Goal: Information Seeking & Learning: Learn about a topic

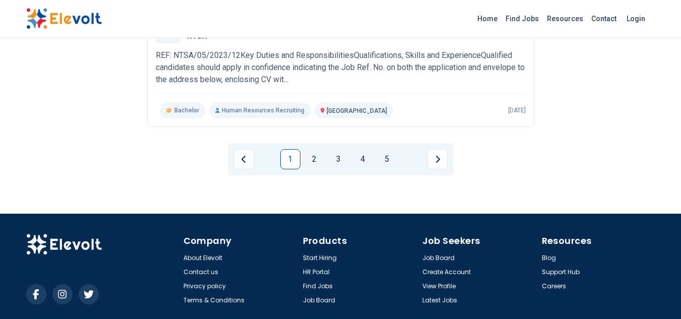
scroll to position [1272, 0]
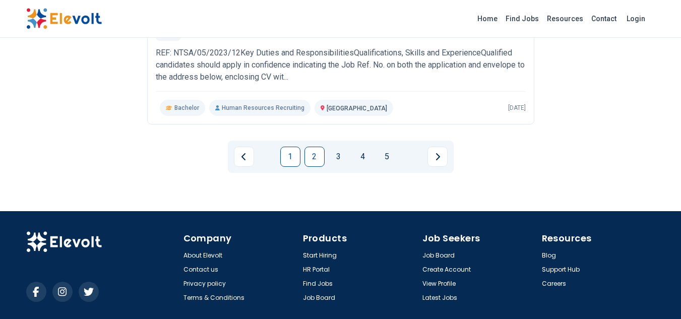
click at [316, 156] on link "2" at bounding box center [314, 157] width 20 height 20
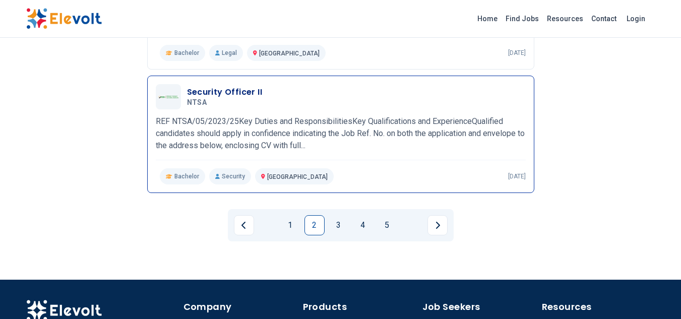
scroll to position [1204, 0]
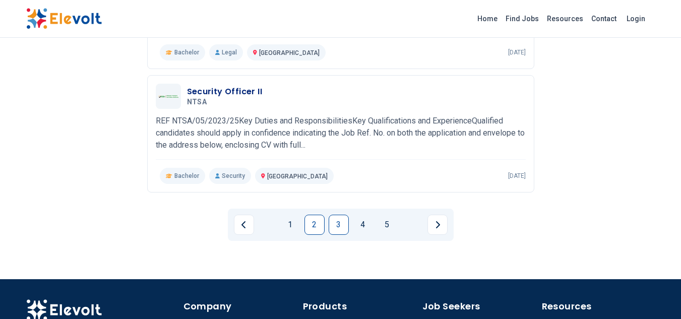
click at [331, 220] on link "3" at bounding box center [339, 225] width 20 height 20
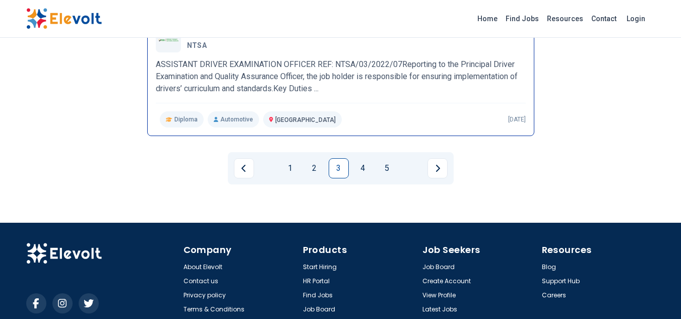
scroll to position [1307, 0]
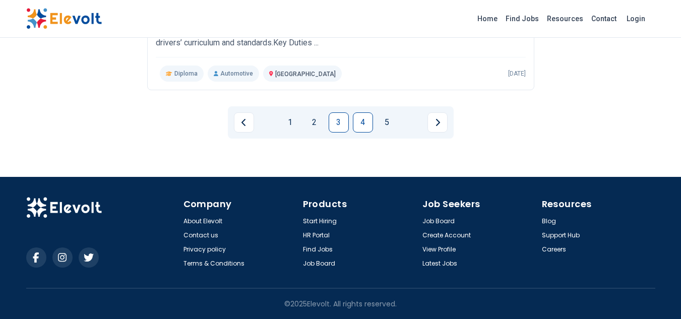
click at [361, 122] on link "4" at bounding box center [363, 122] width 20 height 20
click at [343, 116] on link "3" at bounding box center [339, 122] width 20 height 20
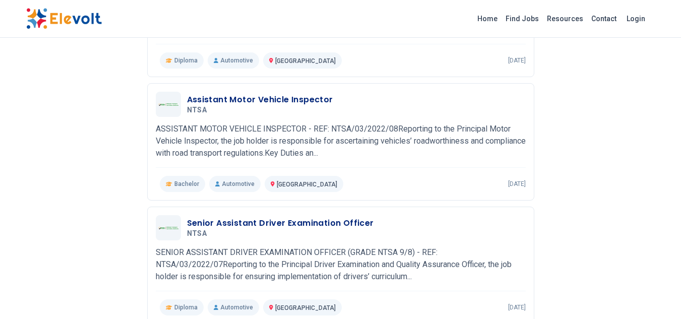
scroll to position [950, 0]
click at [518, 17] on link "Find Jobs" at bounding box center [521, 19] width 41 height 16
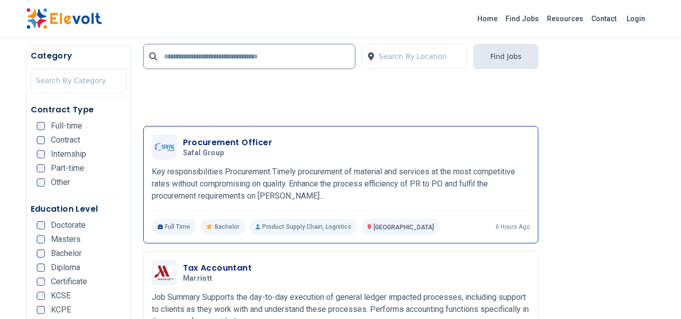
scroll to position [1554, 0]
click at [229, 172] on p "Key responsibilities Procurement Timely procurement of material and services at…" at bounding box center [341, 183] width 378 height 36
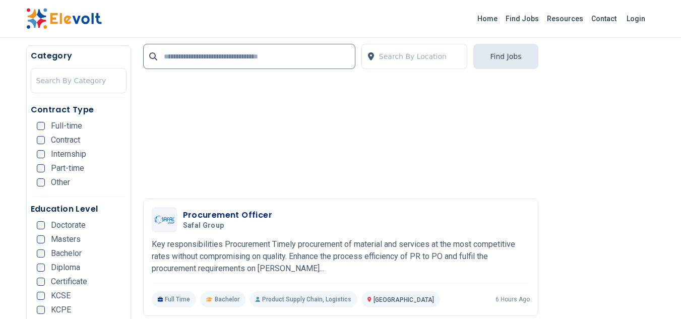
scroll to position [1480, 0]
click at [237, 60] on input "text" at bounding box center [249, 56] width 212 height 25
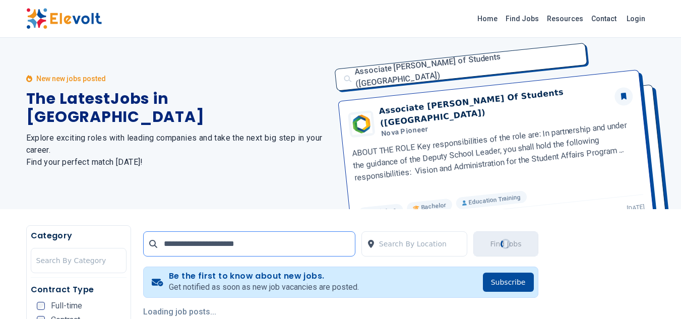
scroll to position [0, 0]
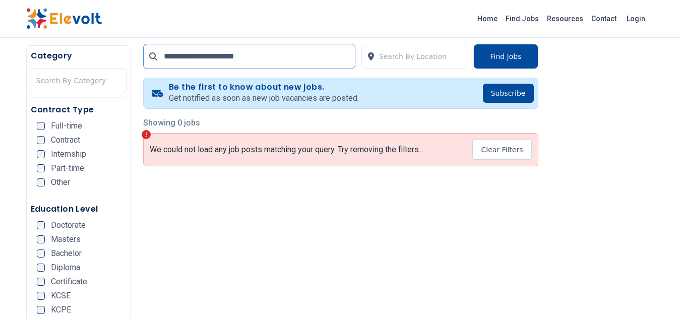
scroll to position [195, 0]
click at [189, 60] on input "**********" at bounding box center [249, 56] width 212 height 25
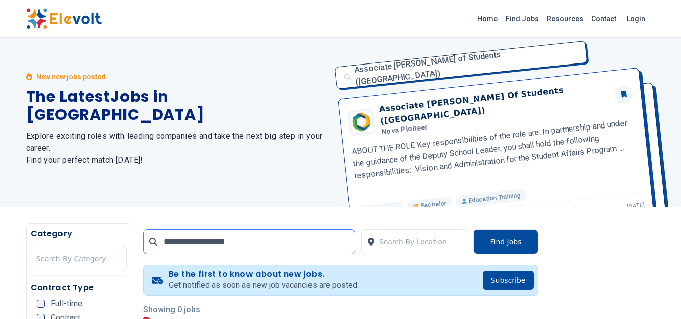
scroll to position [0, 0]
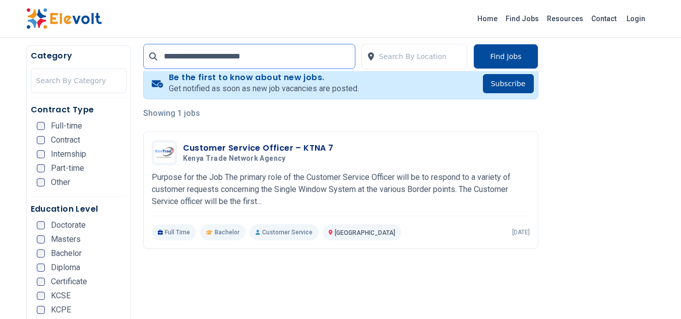
scroll to position [213, 0]
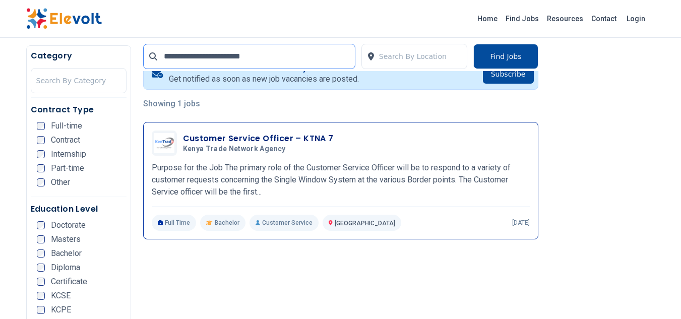
type input "**********"
click at [232, 139] on h3 "Customer Service Officer – KTNA 7" at bounding box center [258, 139] width 151 height 12
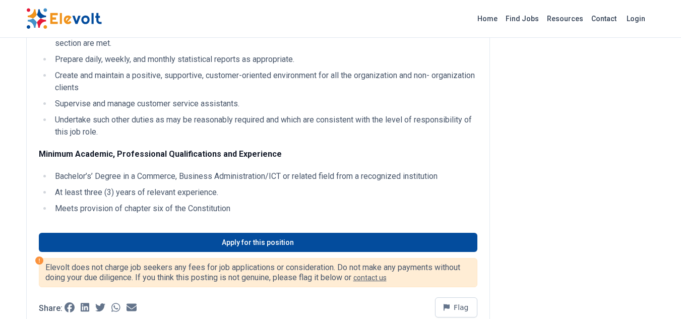
scroll to position [348, 0]
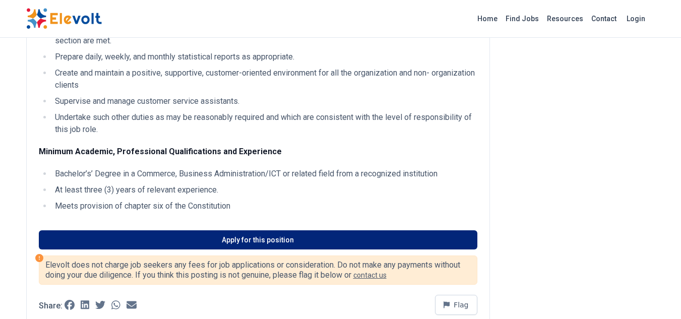
click at [242, 249] on link "Apply for this position" at bounding box center [258, 239] width 438 height 19
